Goal: Find contact information: Find contact information

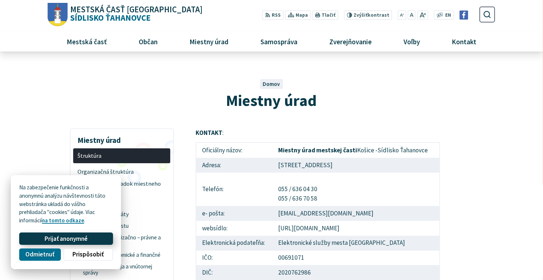
click at [84, 235] on span "Prijať anonymné" at bounding box center [66, 239] width 43 height 8
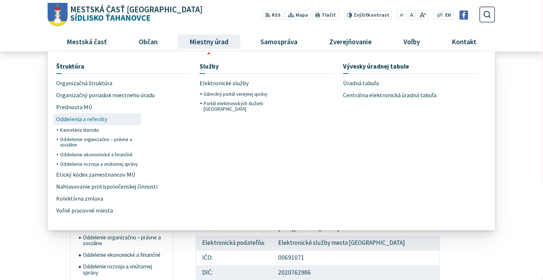
click at [89, 117] on span "Oddelenia a referáty" at bounding box center [81, 119] width 51 height 12
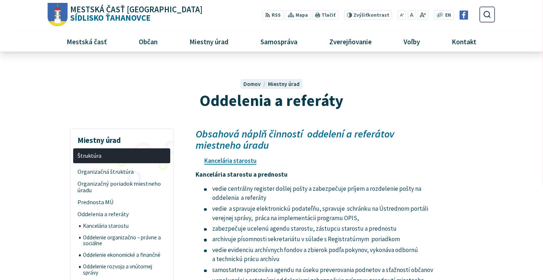
click at [465, 42] on span "Kontakt" at bounding box center [464, 42] width 30 height 20
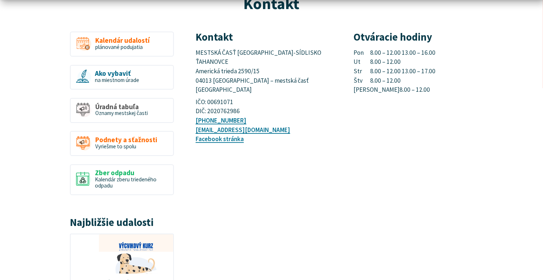
scroll to position [111, 0]
